Goal: Transaction & Acquisition: Purchase product/service

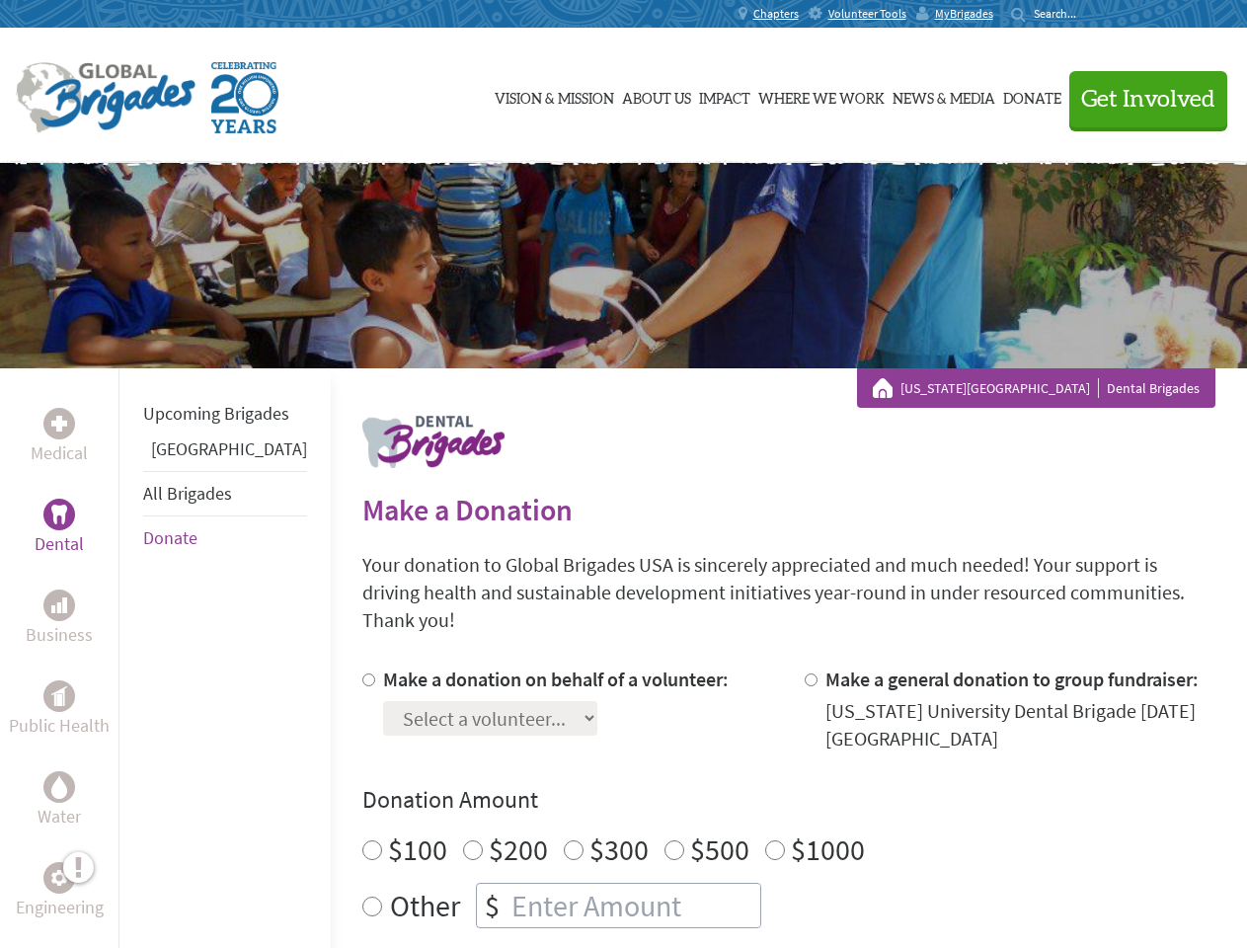
click at [1090, 14] on div "Search for:" at bounding box center [1050, 14] width 79 height 16
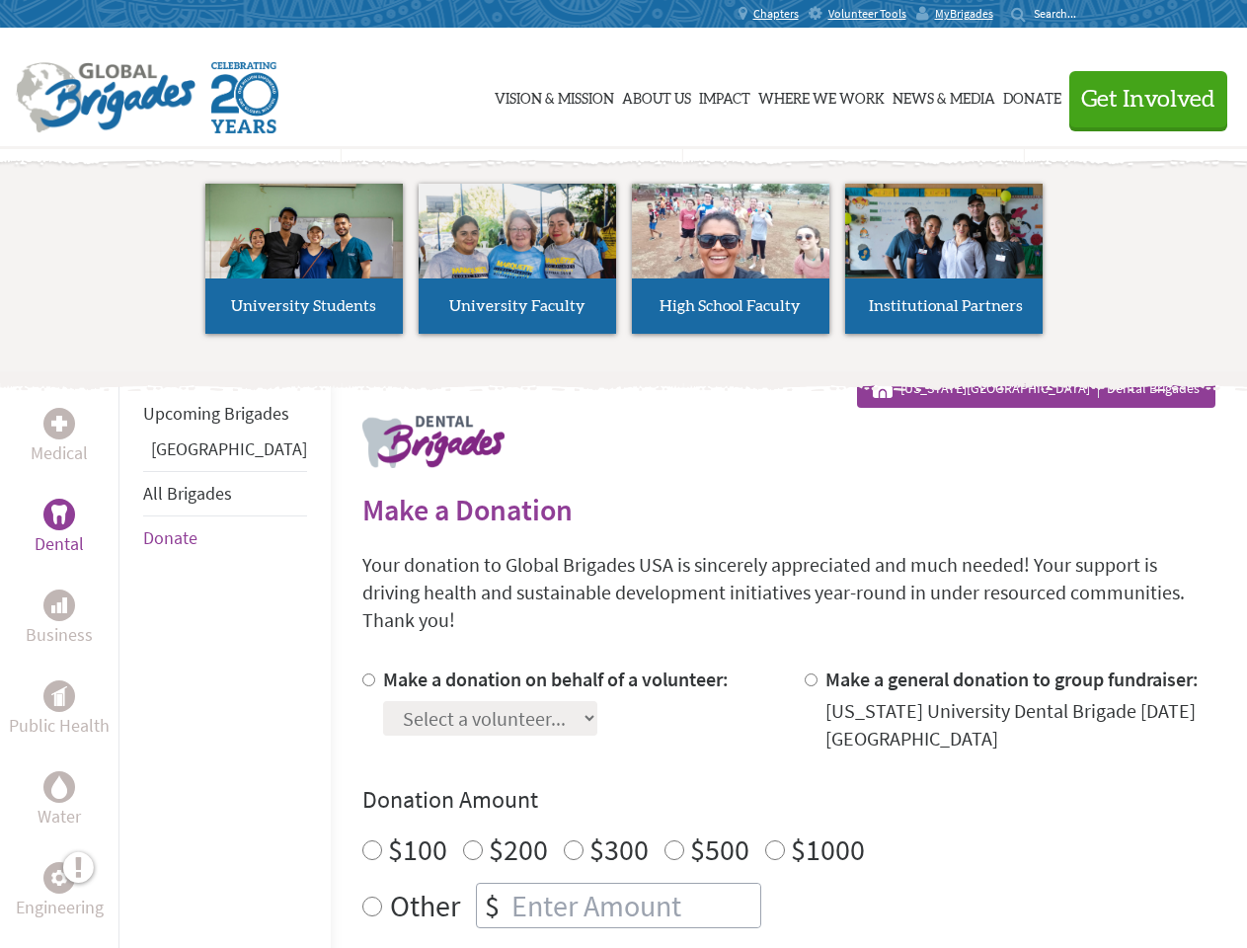
click at [1139, 99] on span "Get Involved" at bounding box center [1148, 100] width 134 height 24
click at [624, 266] on li "High School Faculty" at bounding box center [730, 259] width 213 height 182
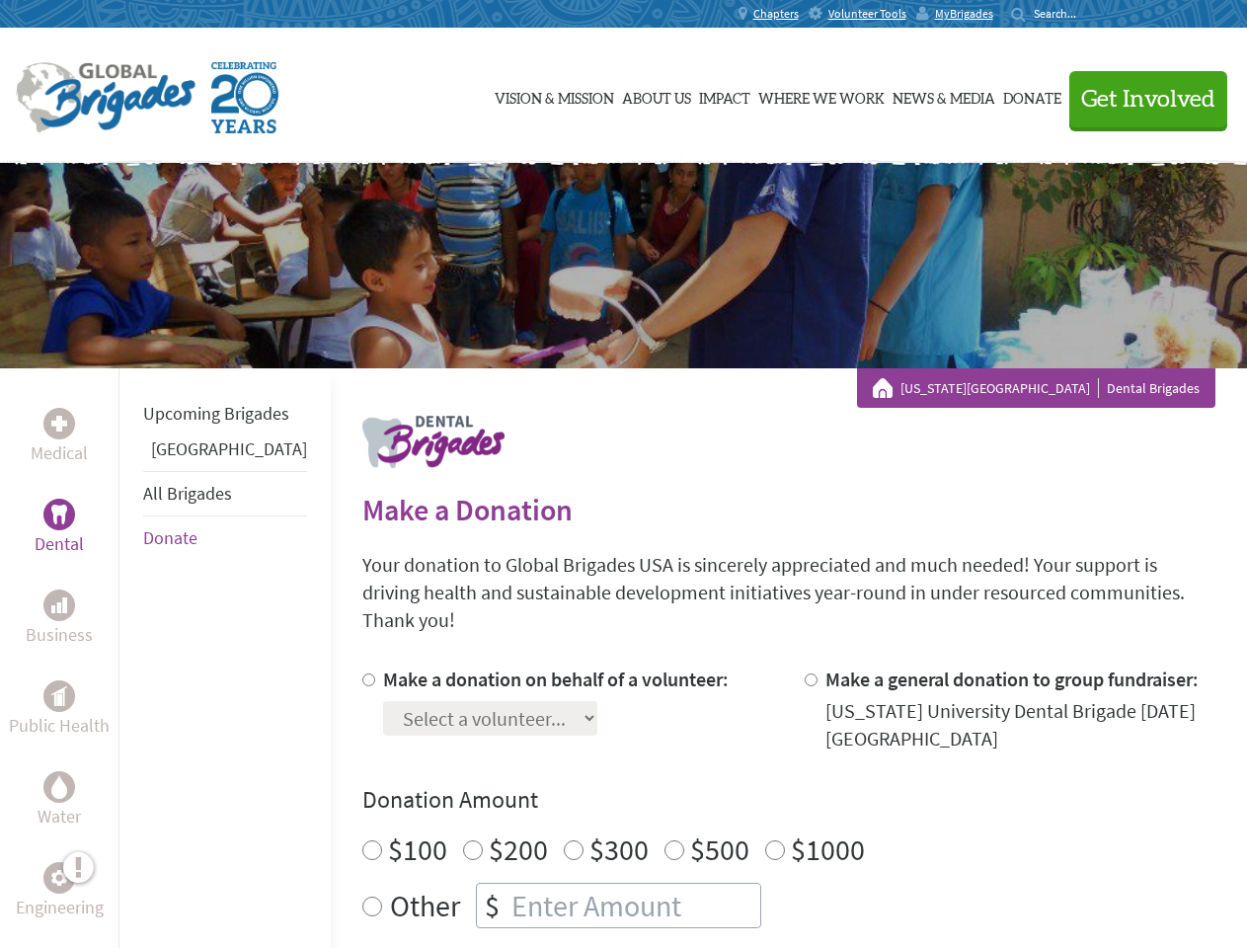
click at [130, 657] on div "Upcoming Brigades Guatemala All Brigades Donate" at bounding box center [224, 842] width 212 height 948
click at [754, 793] on div "Donation Amount $100 $200 $300 $500 $1000 Other $" at bounding box center [788, 856] width 853 height 144
click at [362, 673] on input "Make a donation on behalf of a volunteer:" at bounding box center [368, 679] width 13 height 13
radio input "true"
click at [804, 673] on input "Make a general donation to group fundraiser:" at bounding box center [810, 679] width 13 height 13
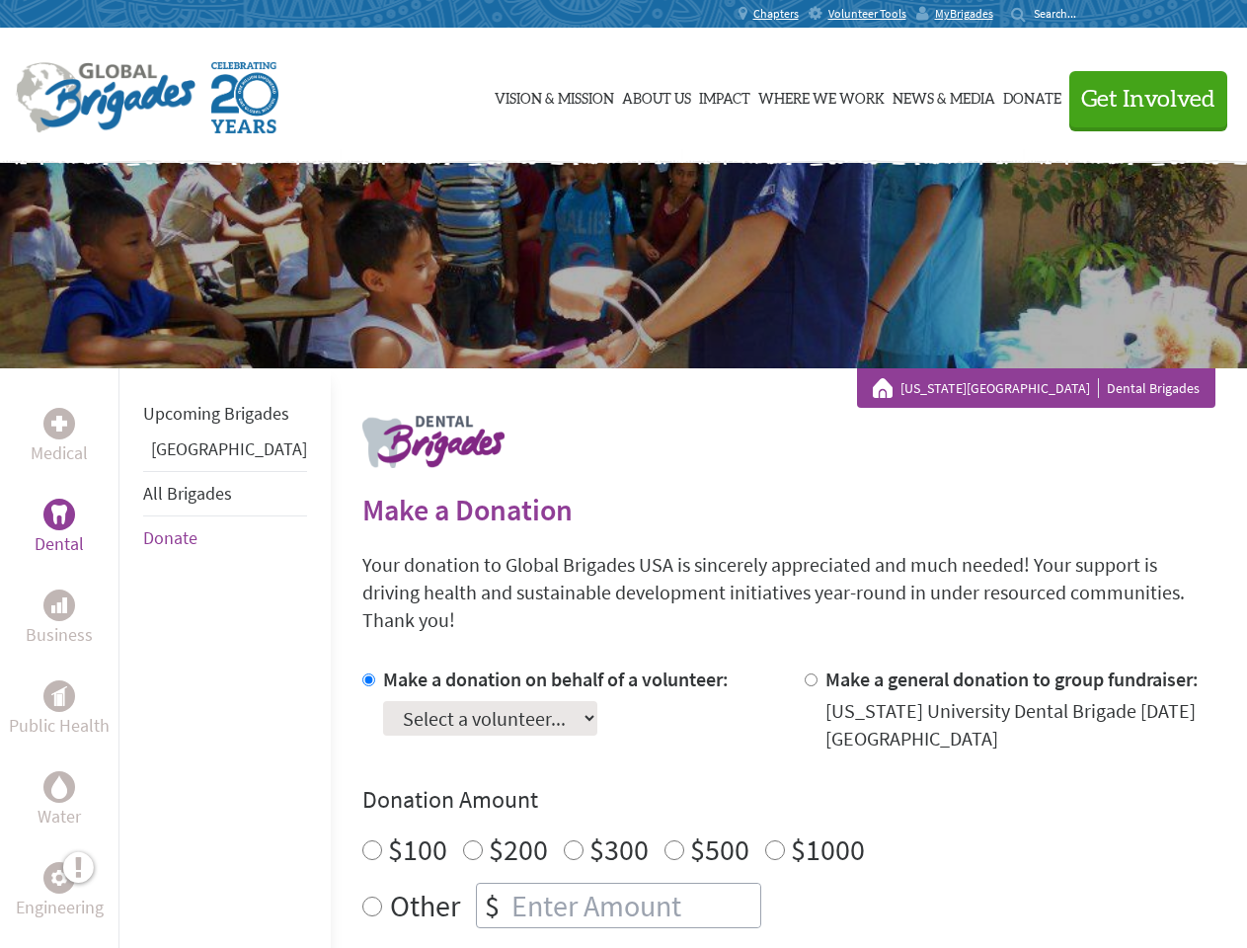
radio input "true"
